Goal: Task Accomplishment & Management: Complete application form

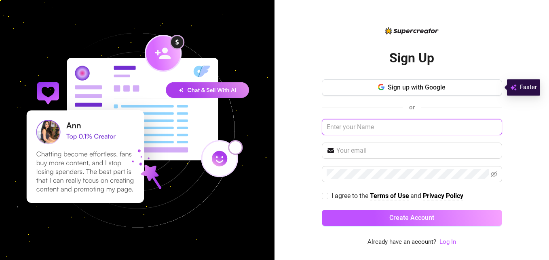
click at [402, 128] on input "text" at bounding box center [412, 127] width 180 height 16
type input "[PERSON_NAME]"
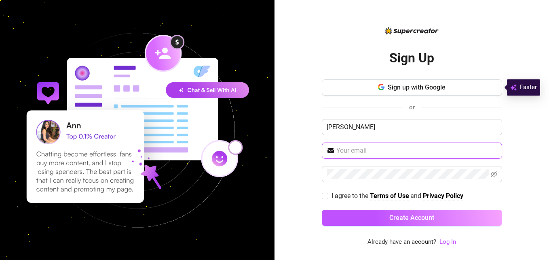
click at [373, 152] on input "text" at bounding box center [417, 151] width 161 height 10
type input "[EMAIL_ADDRESS][DOMAIN_NAME]"
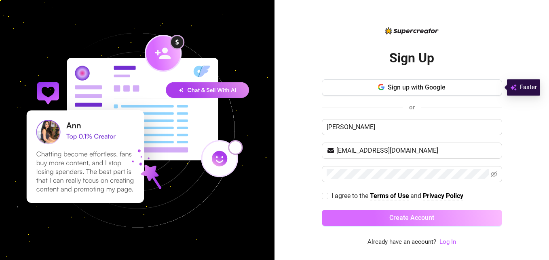
click at [425, 216] on span "Create Account" at bounding box center [412, 218] width 45 height 8
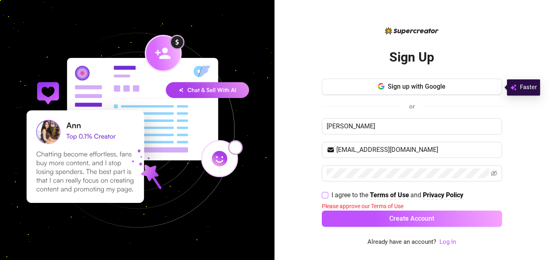
click at [326, 193] on input "I agree to the Terms of Use and Privacy Policy" at bounding box center [325, 195] width 6 height 6
checkbox input "true"
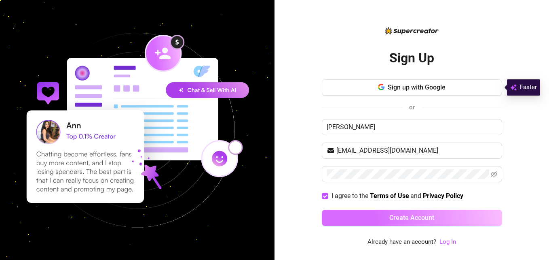
click at [421, 217] on span "Create Account" at bounding box center [412, 218] width 45 height 8
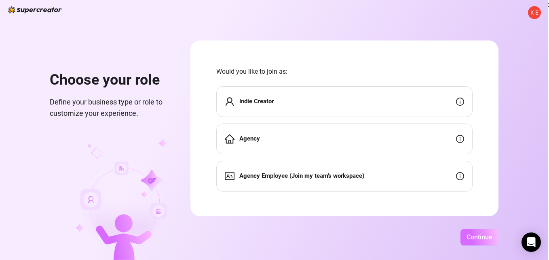
click at [477, 235] on span "Continue" at bounding box center [480, 237] width 26 height 8
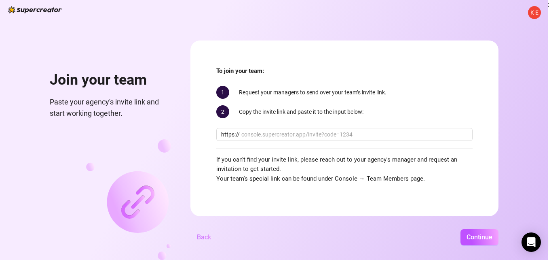
click at [203, 234] on span "Back" at bounding box center [204, 237] width 14 height 8
